Goal: Task Accomplishment & Management: Complete application form

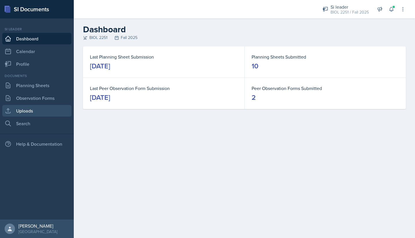
click at [25, 114] on link "Uploads" at bounding box center [36, 111] width 69 height 12
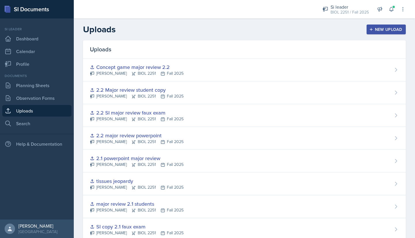
click at [372, 31] on div "New Upload" at bounding box center [386, 29] width 32 height 5
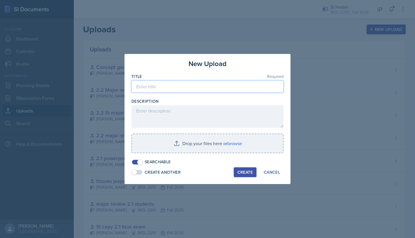
click at [195, 86] on input at bounding box center [207, 86] width 152 height 12
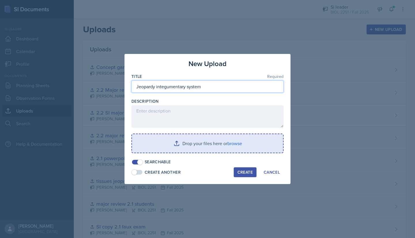
type input "Jeopardy integumentary system"
click at [175, 146] on input "file" at bounding box center [207, 143] width 151 height 18
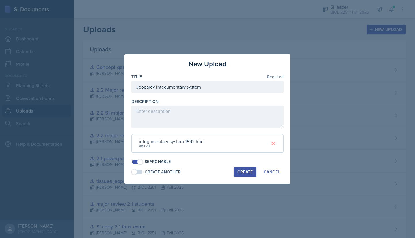
click at [240, 171] on div "Create" at bounding box center [244, 171] width 15 height 5
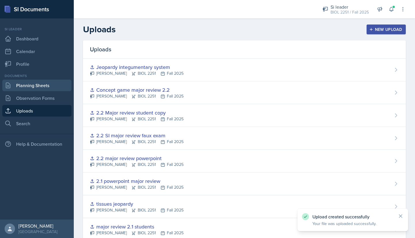
click at [32, 86] on link "Planning Sheets" at bounding box center [36, 86] width 69 height 12
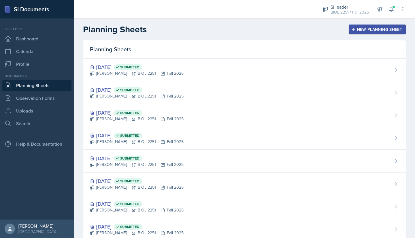
click at [364, 31] on div "New Planning Sheet" at bounding box center [377, 29] width 50 height 5
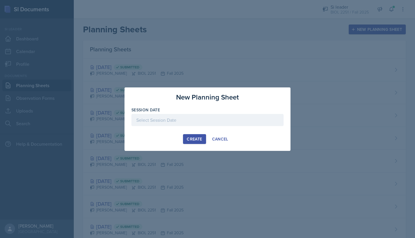
click at [215, 117] on div at bounding box center [207, 120] width 152 height 12
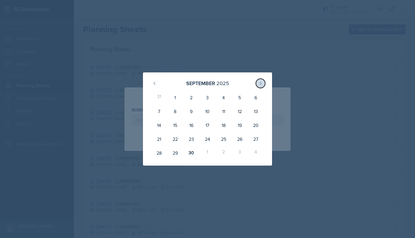
click at [261, 85] on icon at bounding box center [260, 83] width 5 height 5
click at [208, 96] on div "1" at bounding box center [207, 97] width 16 height 14
type input "[DATE]"
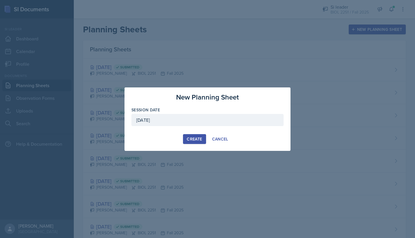
click at [192, 137] on div "Create" at bounding box center [194, 139] width 15 height 5
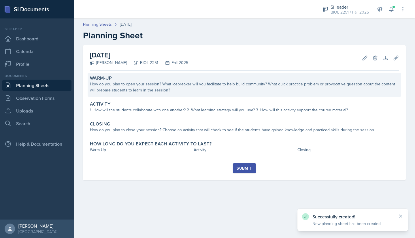
click at [121, 83] on div "How do you plan to open your session? What icebreaker will you facilitate to he…" at bounding box center [244, 87] width 309 height 12
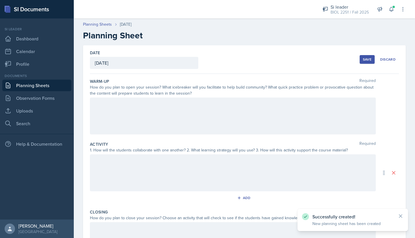
click at [110, 104] on div at bounding box center [233, 115] width 286 height 37
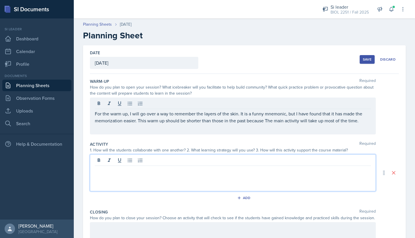
click at [168, 162] on div at bounding box center [233, 172] width 286 height 37
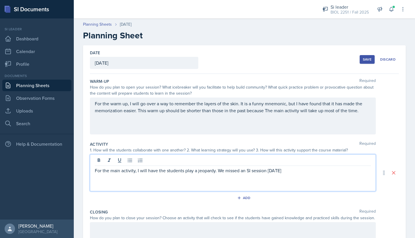
click at [277, 170] on p "For the main activity, I will have the students play a jeopardy. We missed an S…" at bounding box center [233, 170] width 276 height 7
click at [296, 170] on p "For the main activity, I will have the students play a jeopardy. We missed an S…" at bounding box center [233, 170] width 276 height 7
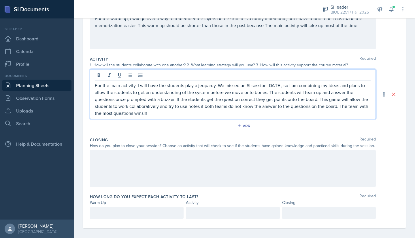
click at [255, 154] on div at bounding box center [233, 168] width 286 height 37
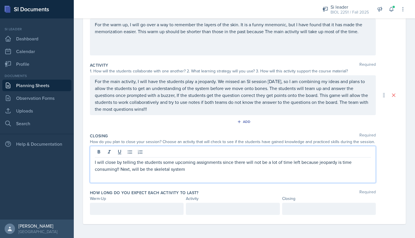
click at [295, 210] on div at bounding box center [329, 209] width 94 height 12
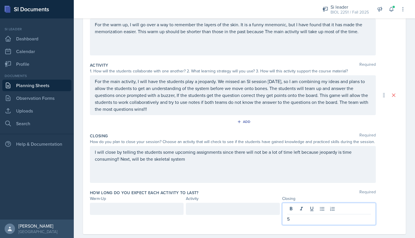
click at [169, 210] on div at bounding box center [137, 209] width 94 height 12
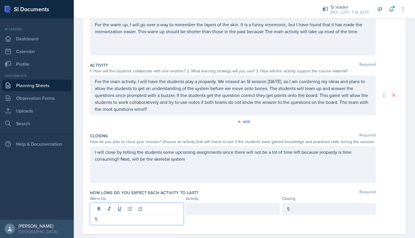
click at [194, 209] on div at bounding box center [233, 209] width 94 height 12
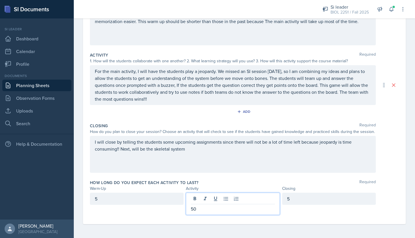
scroll to position [0, 0]
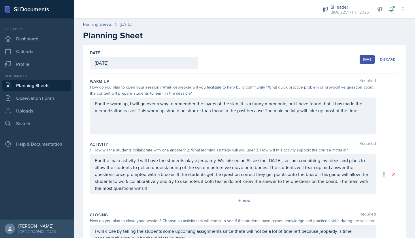
drag, startPoint x: 357, startPoint y: 61, endPoint x: 361, endPoint y: 62, distance: 3.8
click at [361, 62] on button "Save" at bounding box center [367, 59] width 15 height 9
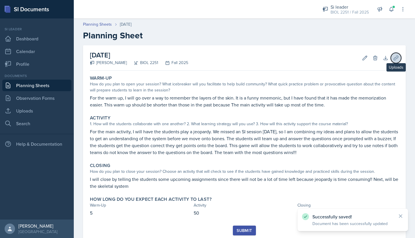
click at [393, 58] on icon at bounding box center [396, 58] width 6 height 6
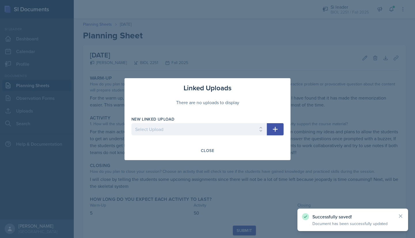
drag, startPoint x: 273, startPoint y: 129, endPoint x: 274, endPoint y: 134, distance: 4.7
click at [274, 134] on button "button" at bounding box center [275, 129] width 17 height 12
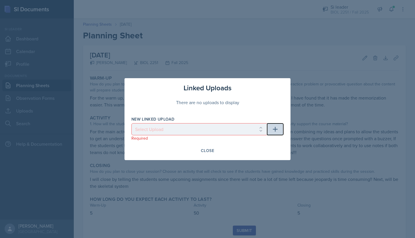
click at [271, 128] on button "button" at bounding box center [275, 129] width 17 height 12
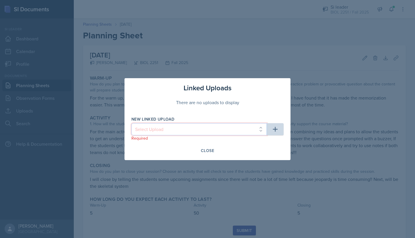
click at [255, 131] on select "Select Upload Metacognition SI training assignment SI session Introduction SI S…" at bounding box center [198, 129] width 135 height 12
select select "5e4628d8-4164-4e0a-a278-02d695464b04"
click at [131, 123] on select "Select Upload Metacognition SI training assignment SI session Introduction SI S…" at bounding box center [198, 129] width 135 height 12
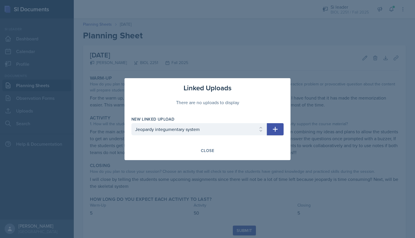
click at [273, 127] on icon "button" at bounding box center [275, 129] width 7 height 7
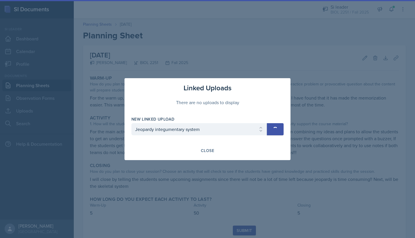
select select
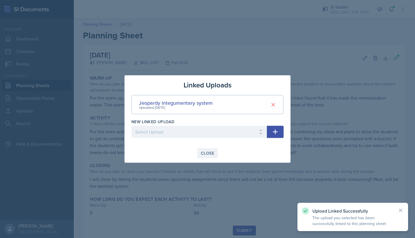
click at [207, 154] on div "Close" at bounding box center [207, 153] width 13 height 5
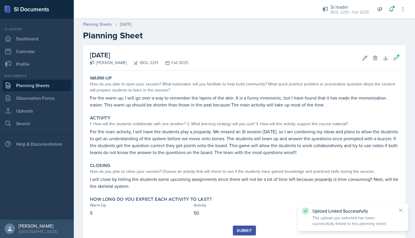
click at [239, 228] on div "Submit" at bounding box center [244, 230] width 15 height 5
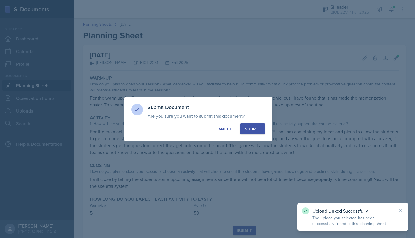
click at [251, 133] on button "Submit" at bounding box center [252, 128] width 25 height 11
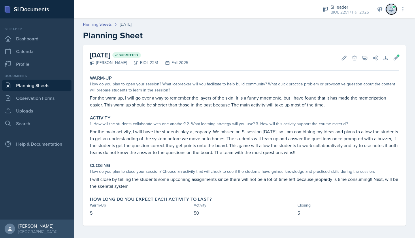
click at [388, 12] on button at bounding box center [391, 9] width 10 height 10
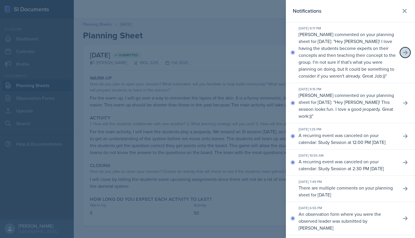
click at [402, 53] on icon at bounding box center [405, 53] width 6 height 6
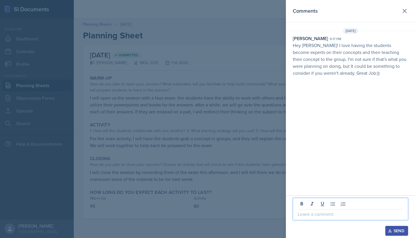
click at [313, 214] on p at bounding box center [350, 213] width 105 height 7
click at [397, 226] on button "Send" at bounding box center [396, 231] width 23 height 10
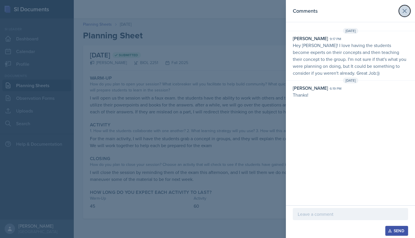
click at [403, 10] on icon at bounding box center [404, 10] width 7 height 7
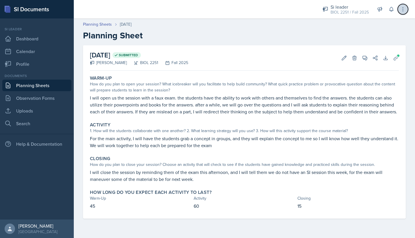
click at [405, 9] on icon at bounding box center [403, 9] width 6 height 6
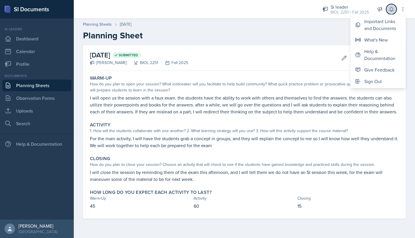
click at [392, 9] on icon at bounding box center [392, 9] width 6 height 6
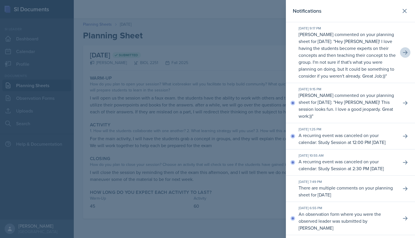
click at [275, 69] on div at bounding box center [207, 119] width 415 height 238
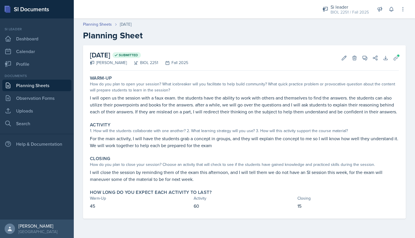
click at [364, 41] on header "Planning Sheets [DATE] Planning Sheet" at bounding box center [244, 31] width 341 height 31
